Goal: Find specific page/section: Locate a particular part of the current website

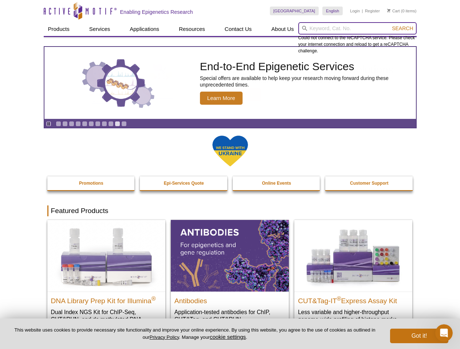
click at [357, 28] on input "search" at bounding box center [357, 28] width 118 height 12
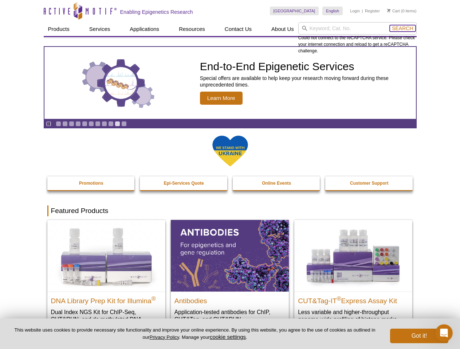
click at [402, 28] on span "Search" at bounding box center [402, 28] width 21 height 6
click at [48, 124] on icon "Pause" at bounding box center [48, 124] width 5 height 5
click at [58, 124] on link "Go to slide 1" at bounding box center [58, 123] width 5 height 5
click at [65, 124] on link "Go to slide 2" at bounding box center [64, 123] width 5 height 5
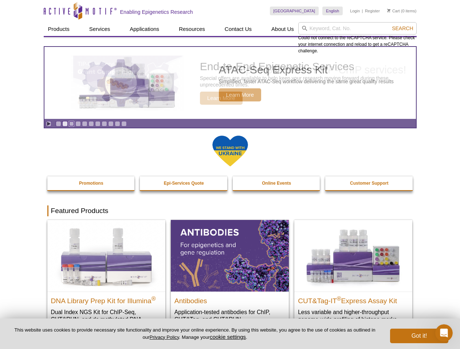
click at [71, 124] on link "Go to slide 3" at bounding box center [71, 123] width 5 height 5
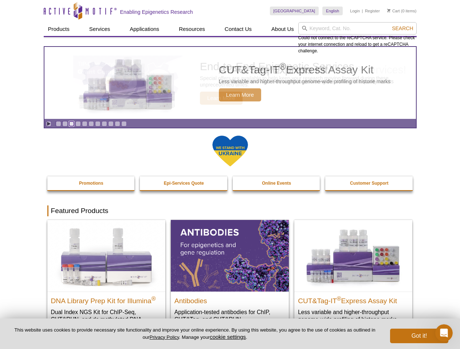
click at [78, 124] on link "Go to slide 4" at bounding box center [77, 123] width 5 height 5
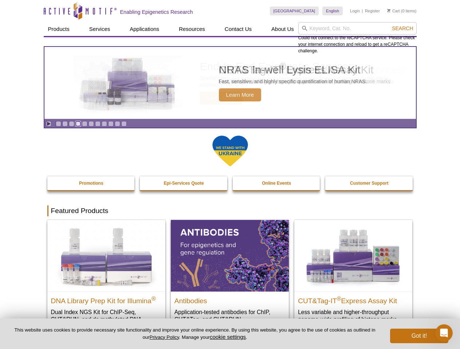
click at [84, 124] on link "Go to slide 5" at bounding box center [84, 123] width 5 height 5
click at [91, 124] on link "Go to slide 6" at bounding box center [90, 123] width 5 height 5
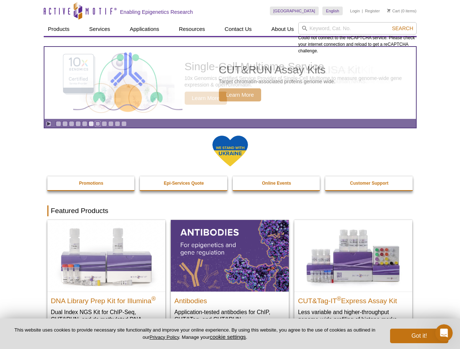
click at [98, 124] on link "Go to slide 7" at bounding box center [97, 123] width 5 height 5
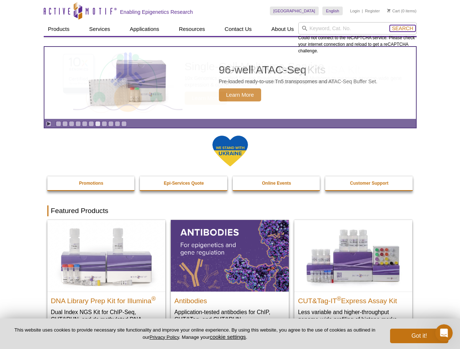
click at [402, 28] on span "Search" at bounding box center [402, 28] width 21 height 6
